Goal: Information Seeking & Learning: Learn about a topic

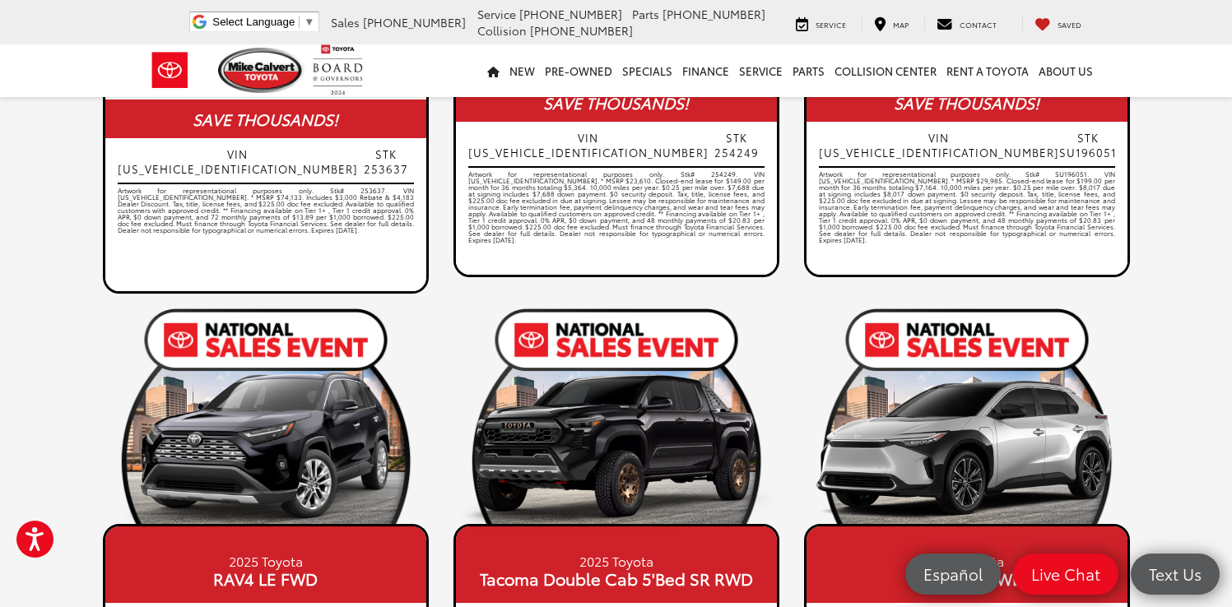
scroll to position [806, 0]
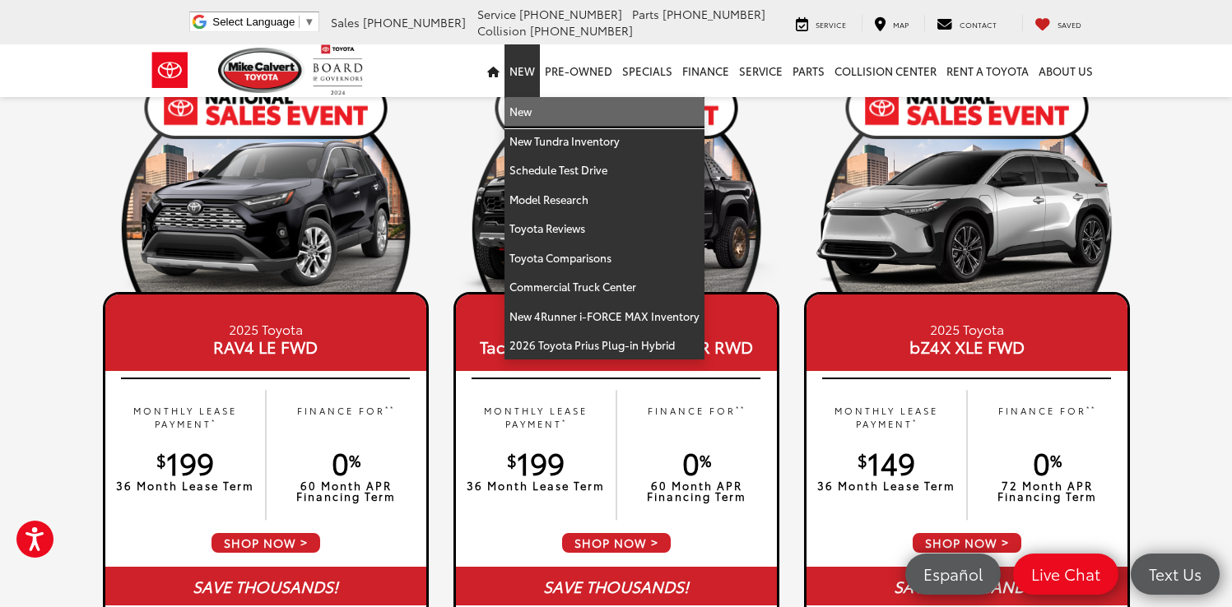
click at [533, 114] on link "New" at bounding box center [604, 112] width 200 height 30
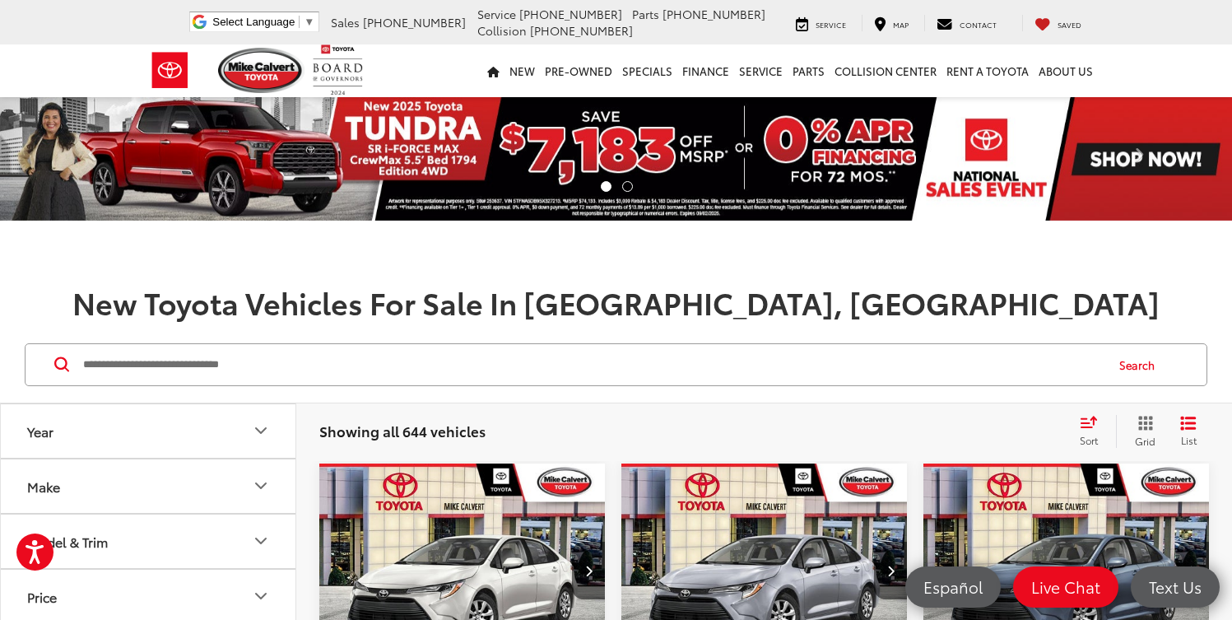
scroll to position [199, 0]
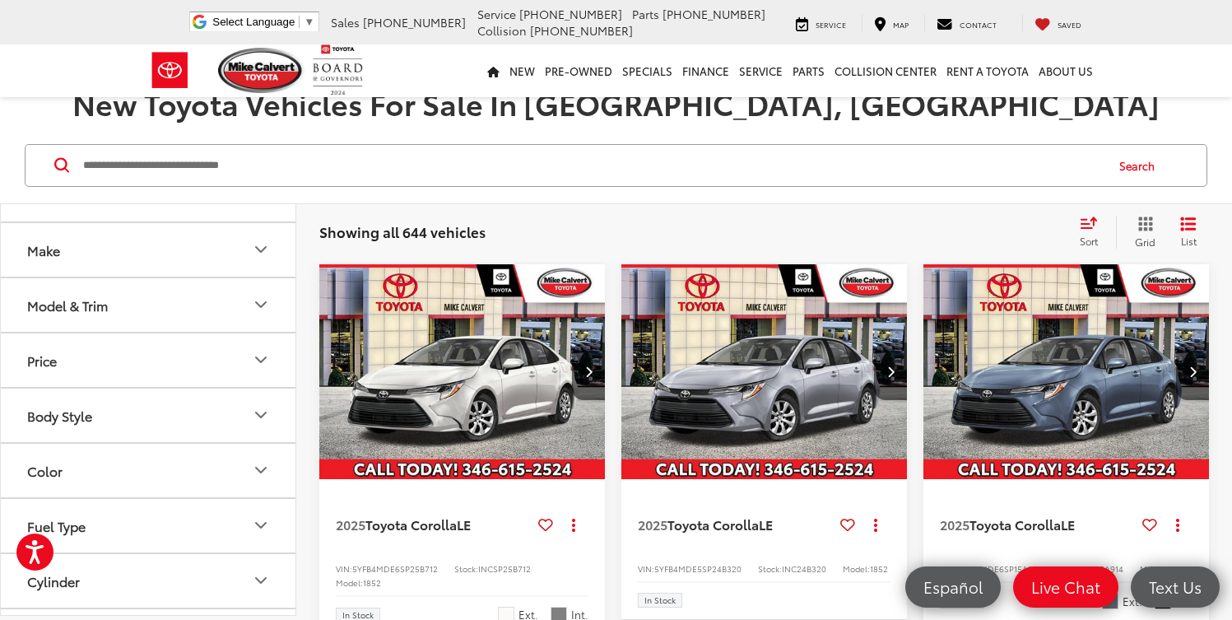
click at [181, 305] on button "Model & Trim" at bounding box center [149, 304] width 296 height 53
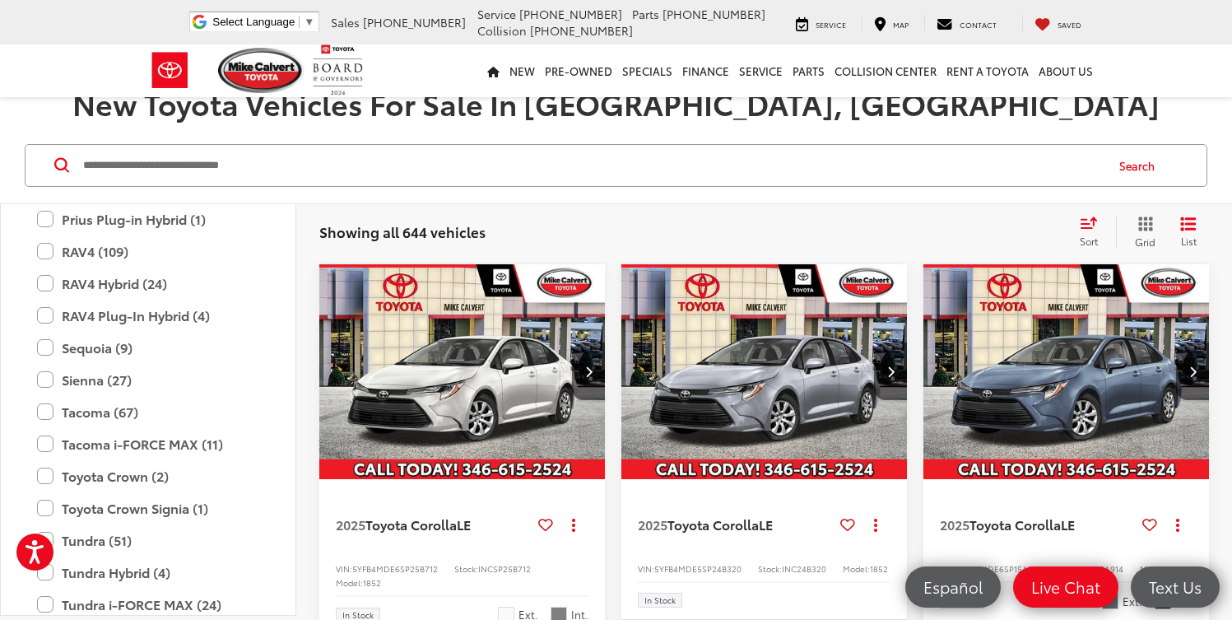
scroll to position [887, 0]
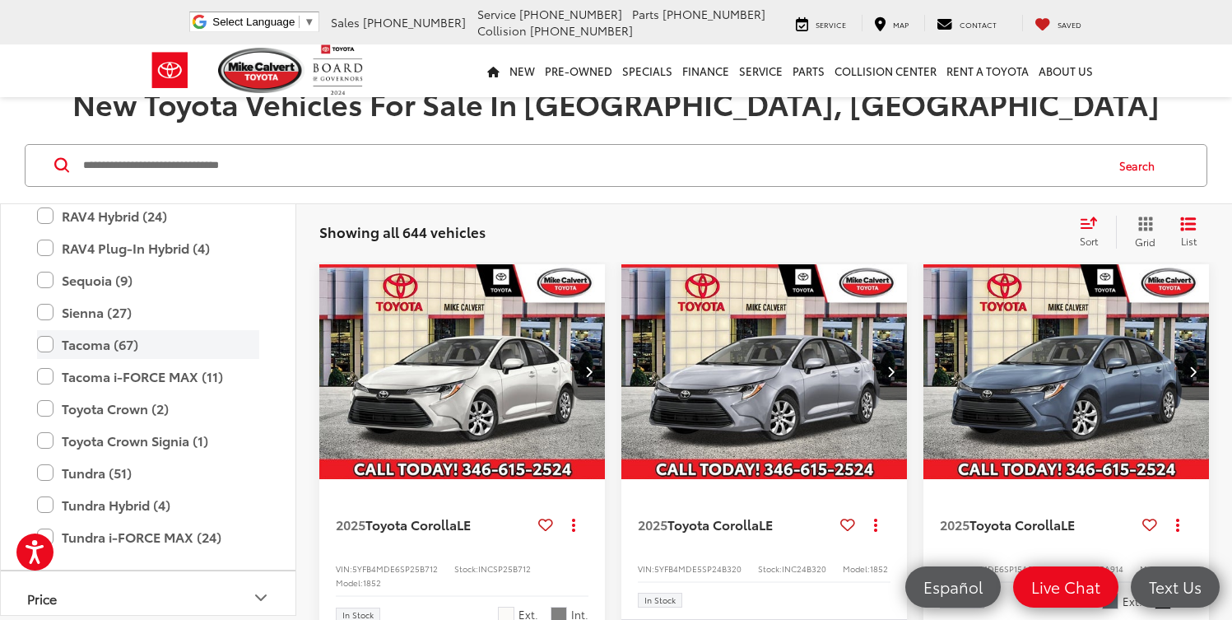
click at [47, 346] on label "Tacoma (67)" at bounding box center [148, 344] width 222 height 29
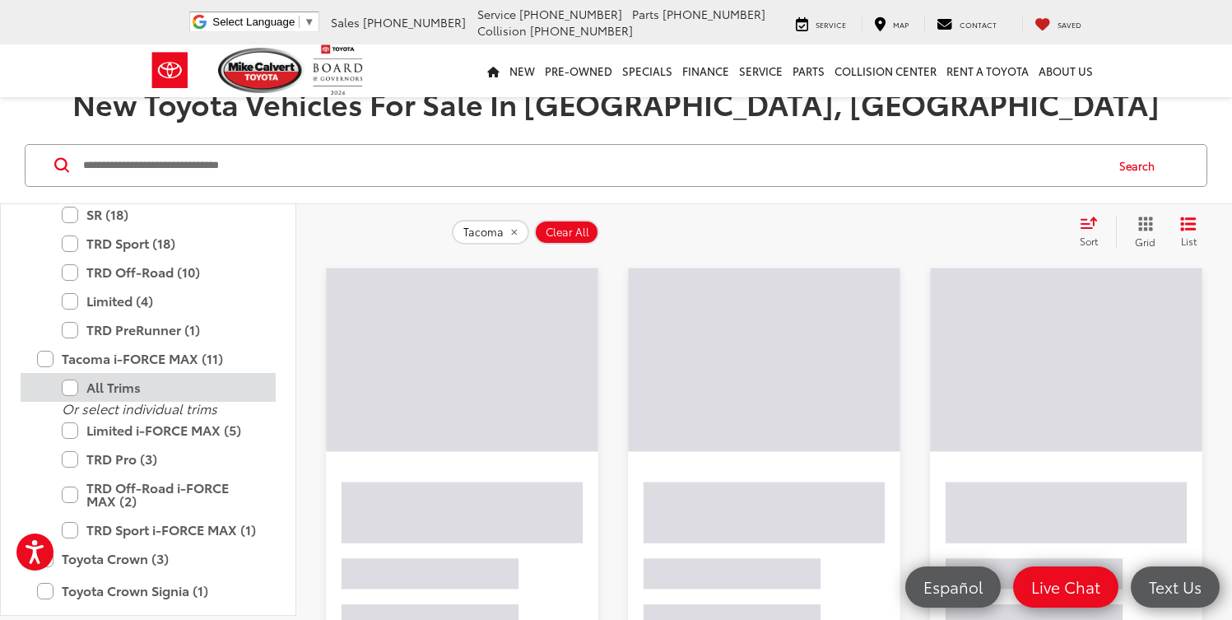
scroll to position [1106, 0]
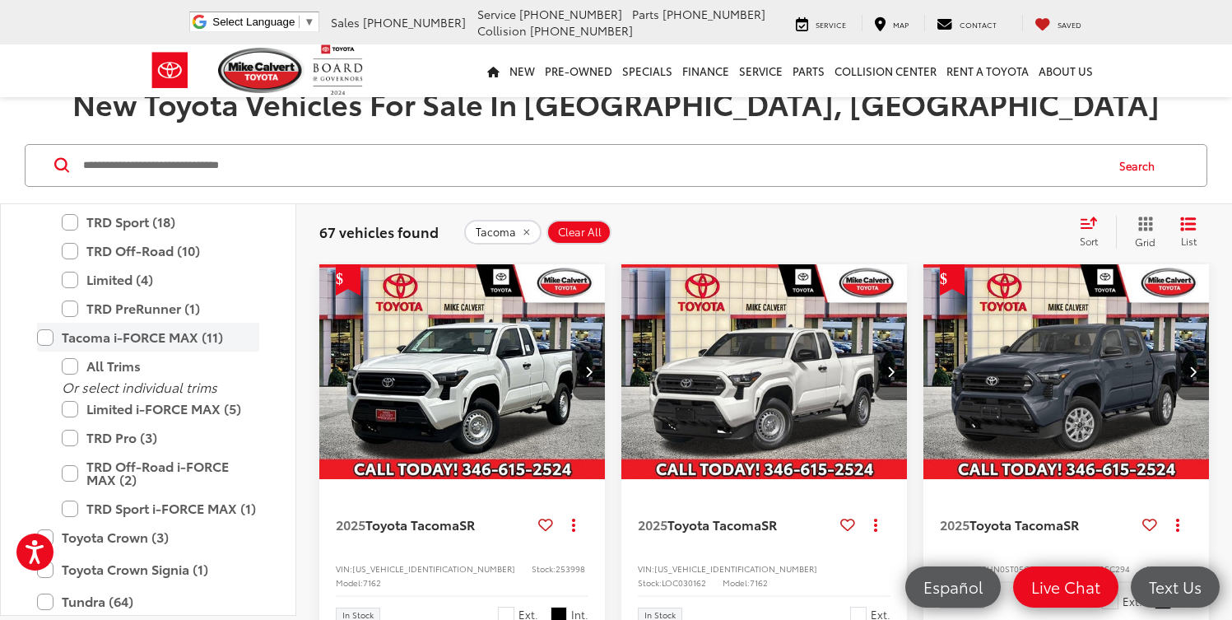
click at [45, 337] on label "Tacoma i-FORCE MAX (11)" at bounding box center [148, 337] width 222 height 29
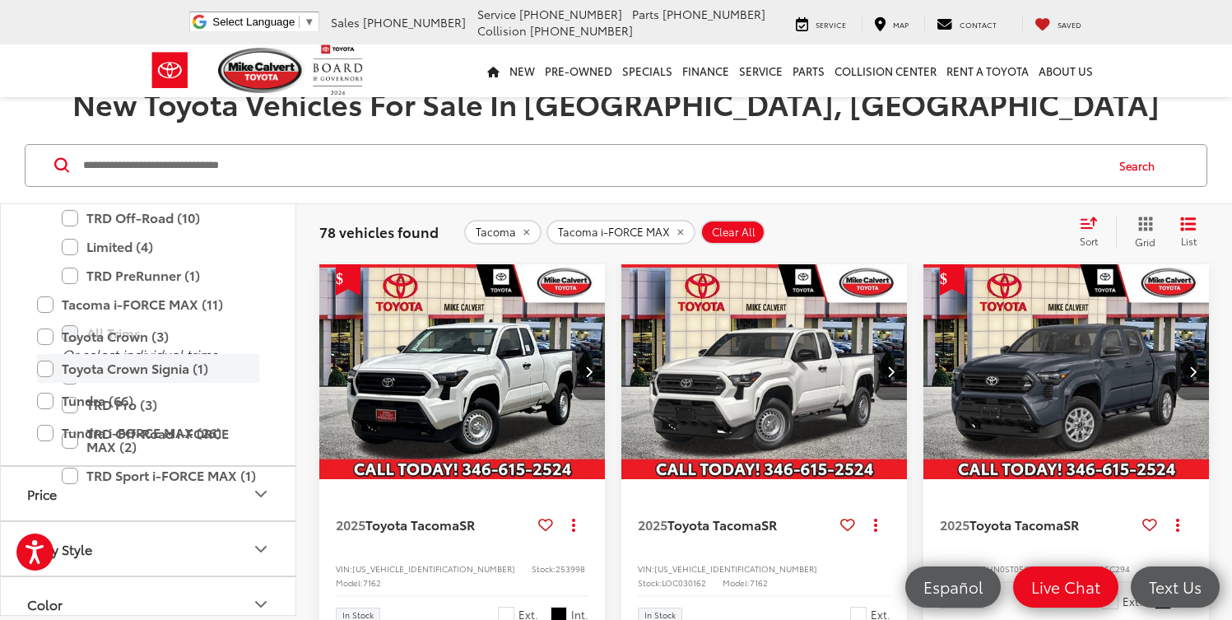
scroll to position [1128, 0]
